Goal: Information Seeking & Learning: Understand process/instructions

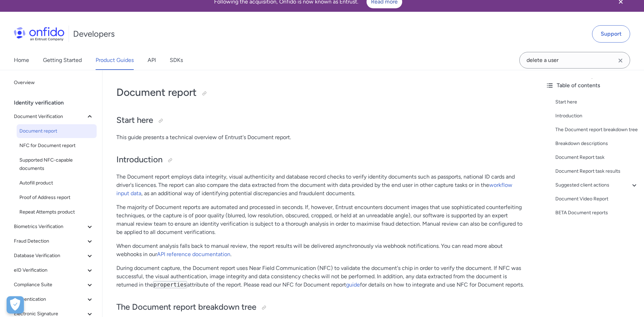
click at [66, 128] on span "Document report" at bounding box center [56, 131] width 74 height 8
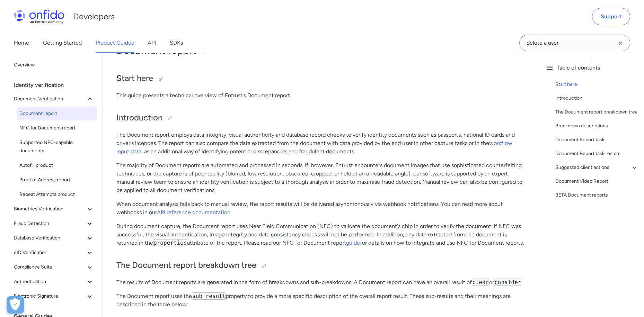
scroll to position [51, 0]
drag, startPoint x: 125, startPoint y: 182, endPoint x: 173, endPoint y: 181, distance: 48.5
click at [173, 181] on p "The majority of Document reports are automated and processed in seconds. If, ho…" at bounding box center [321, 177] width 410 height 33
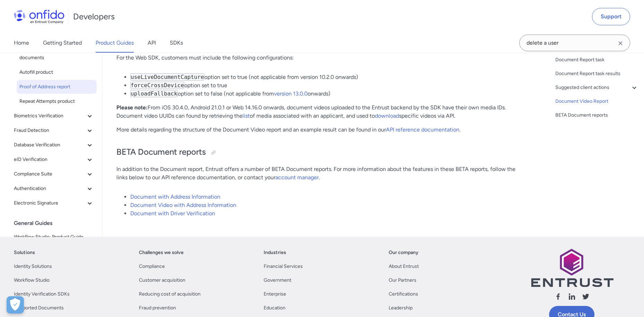
scroll to position [0, 0]
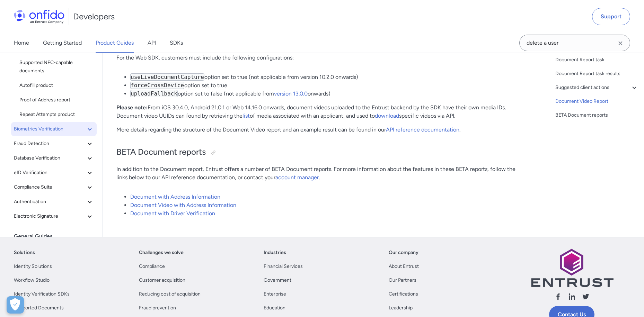
click at [64, 133] on span "Biometrics Verification" at bounding box center [50, 129] width 72 height 8
click at [65, 151] on button "Fraud Detection" at bounding box center [54, 144] width 86 height 14
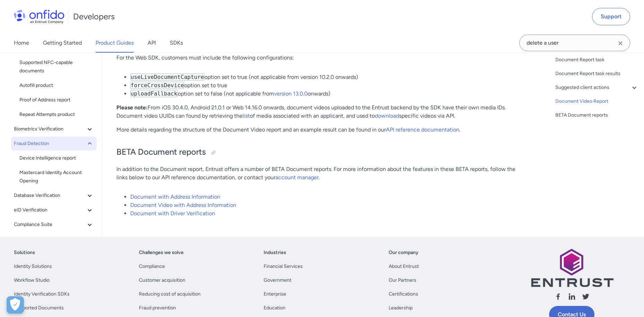
click at [65, 151] on button "Fraud Detection" at bounding box center [54, 144] width 86 height 14
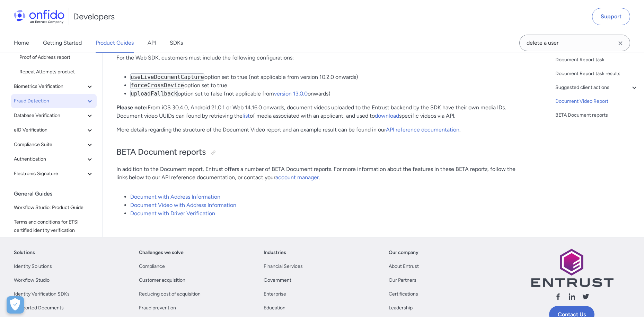
scroll to position [43, 0]
click at [64, 134] on span "eID Verification" at bounding box center [50, 130] width 72 height 8
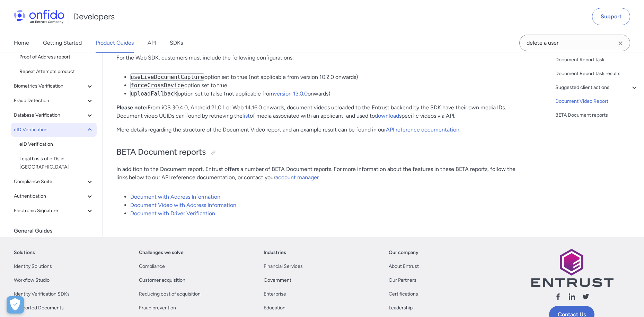
click at [64, 134] on span "eID Verification" at bounding box center [50, 130] width 72 height 8
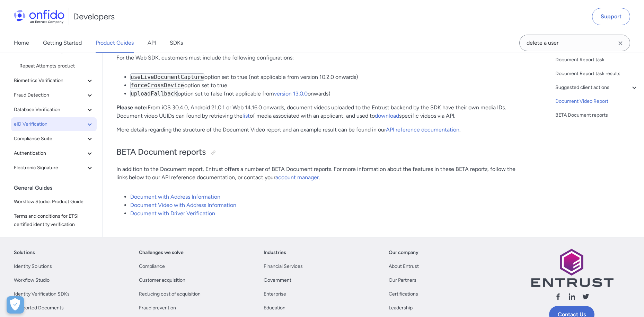
scroll to position [49, 0]
click at [63, 142] on span "Compliance Suite" at bounding box center [50, 138] width 72 height 8
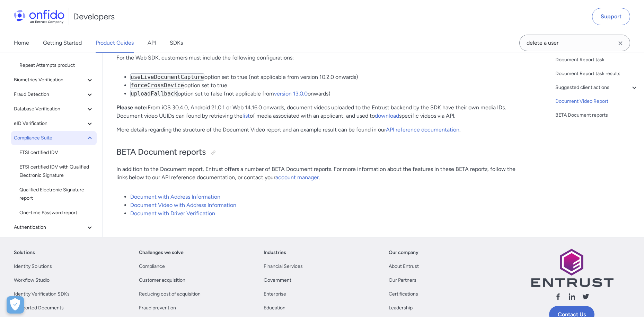
click at [63, 142] on span "Compliance Suite" at bounding box center [50, 138] width 72 height 8
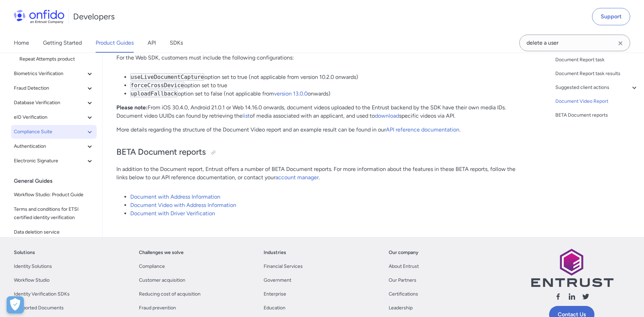
scroll to position [56, 0]
click at [60, 153] on button "Authentication" at bounding box center [54, 146] width 86 height 14
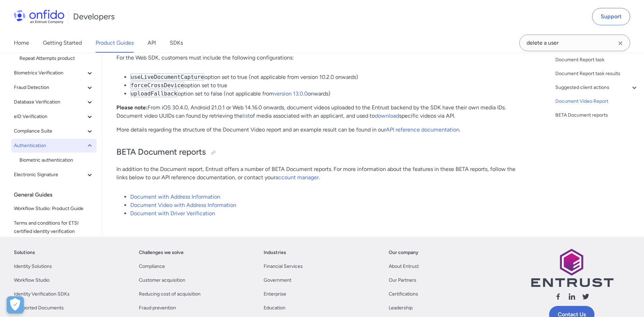
click at [60, 153] on button "Authentication" at bounding box center [54, 146] width 86 height 14
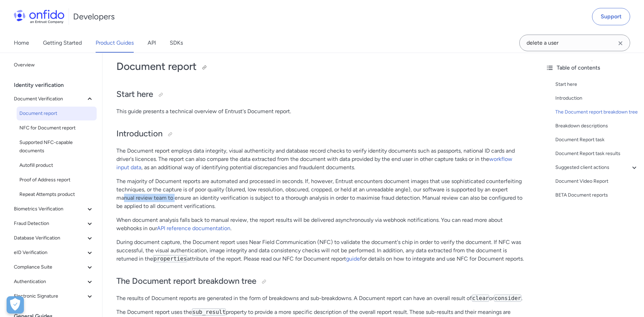
scroll to position [0, 0]
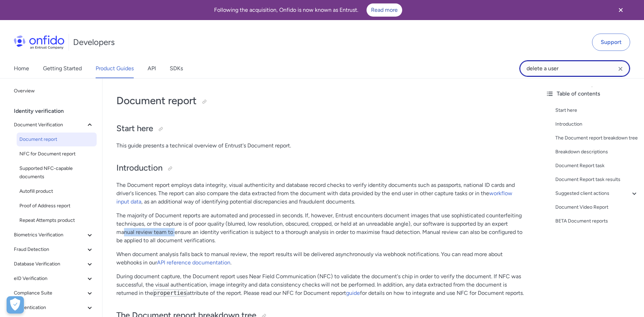
click at [556, 66] on input "delete a user" at bounding box center [574, 68] width 111 height 17
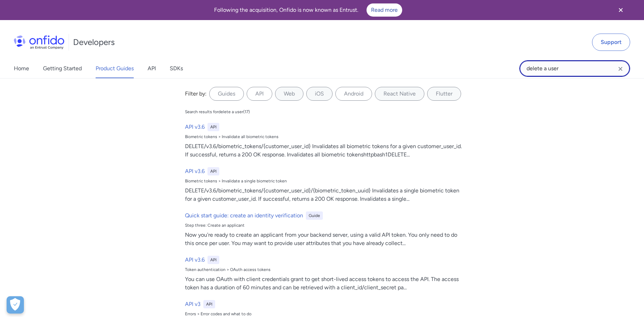
drag, startPoint x: 565, startPoint y: 67, endPoint x: 518, endPoint y: 66, distance: 47.1
click at [518, 66] on div "Home Getting Started Product Guides API SDKs delete a user delete a user Filter…" at bounding box center [322, 68] width 644 height 19
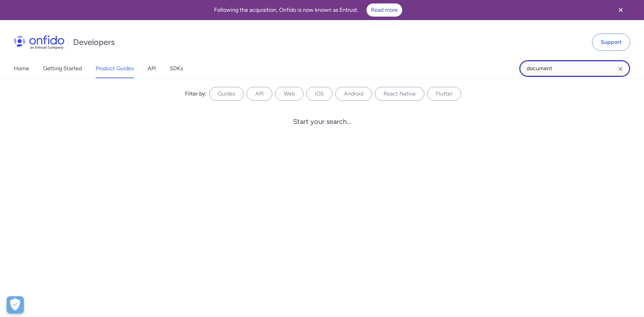
type input "document"
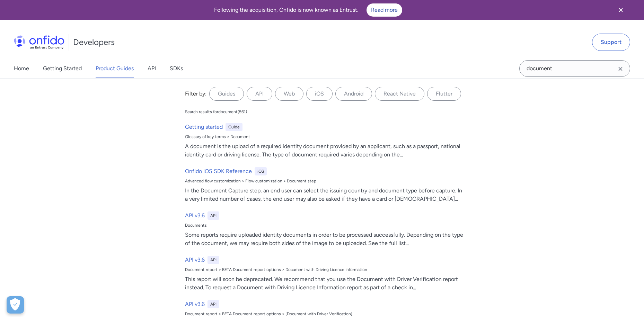
click at [119, 72] on link "Product Guides" at bounding box center [115, 68] width 38 height 19
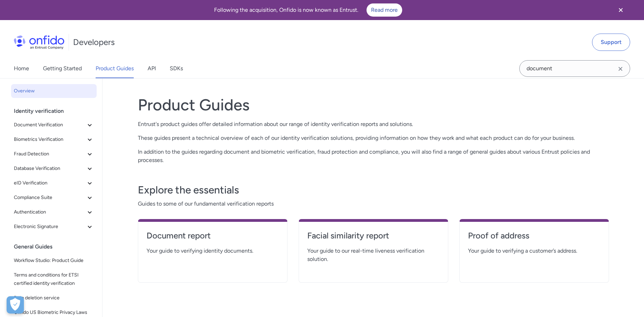
click at [232, 229] on div "Document report Your guide to verifying identity documents." at bounding box center [213, 251] width 150 height 64
click at [165, 235] on h4 "Document report" at bounding box center [212, 235] width 132 height 11
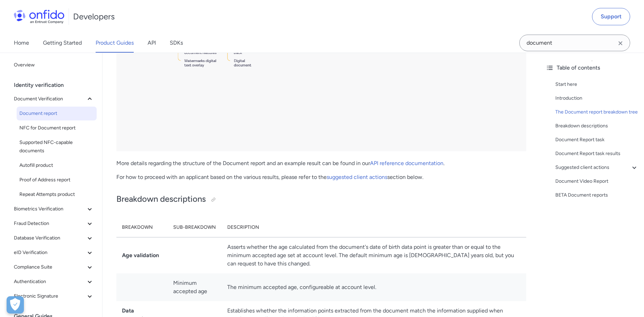
scroll to position [1651, 0]
click at [581, 144] on div "Document Report task" at bounding box center [596, 140] width 83 height 8
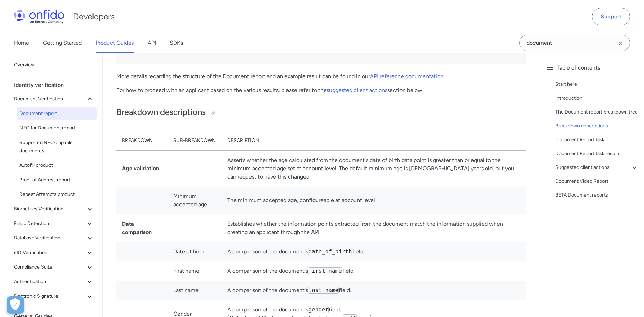
scroll to position [1659, 0]
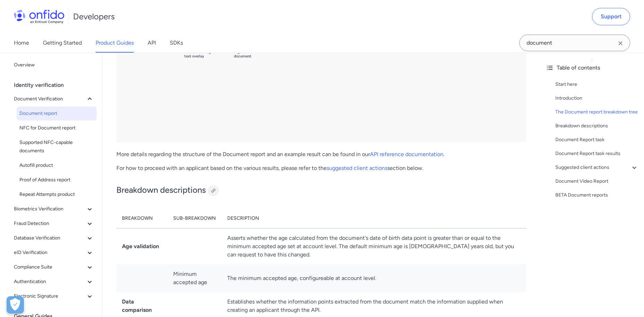
click at [213, 194] on div at bounding box center [214, 191] width 6 height 6
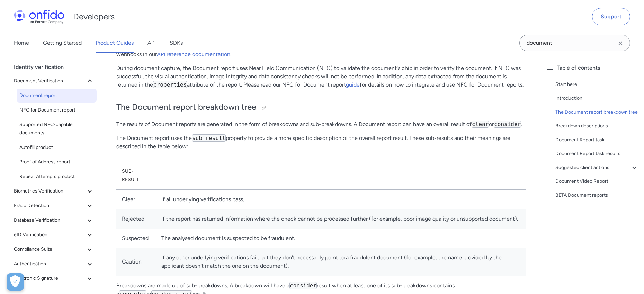
scroll to position [37, 0]
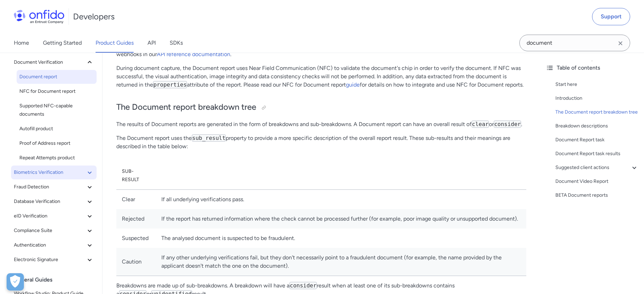
click at [52, 175] on span "Biometrics Verification" at bounding box center [50, 172] width 72 height 8
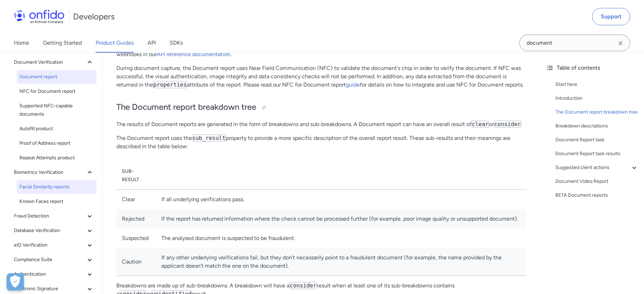
click at [61, 182] on link "Facial Similarity reports" at bounding box center [57, 187] width 80 height 14
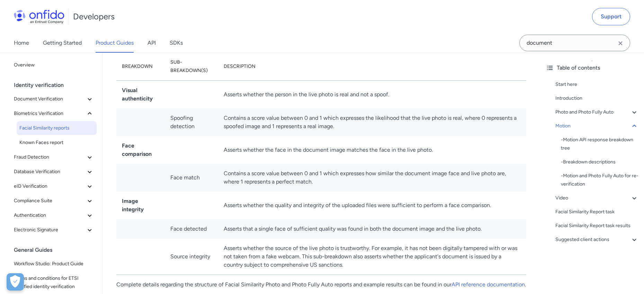
scroll to position [586, 0]
click at [580, 138] on div "- Motion API response breakdown tree" at bounding box center [600, 144] width 78 height 17
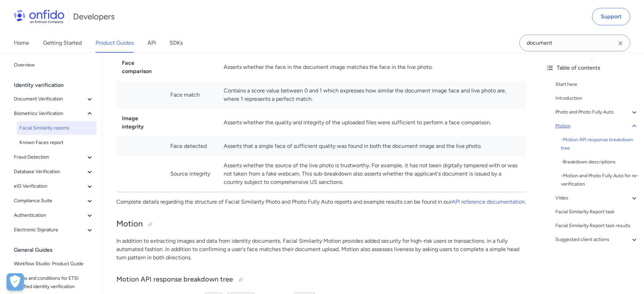
click at [562, 124] on div "Motion" at bounding box center [596, 126] width 83 height 8
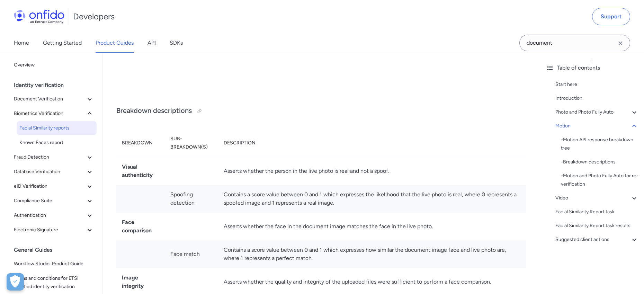
scroll to position [508, 0]
